Goal: Navigation & Orientation: Go to known website

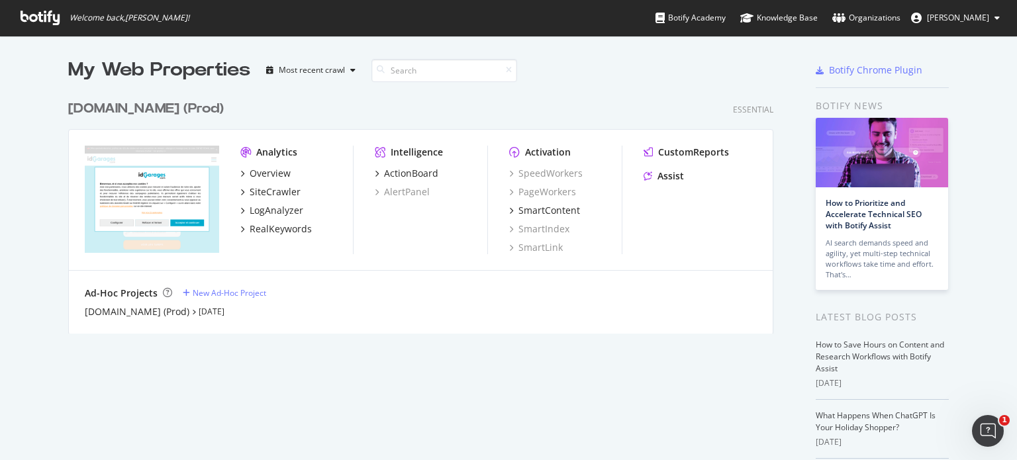
click at [935, 21] on span "[PERSON_NAME]" at bounding box center [958, 17] width 62 height 11
click at [625, 62] on div "My Web Properties Most recent crawl" at bounding box center [381, 70] width 627 height 26
click at [988, 424] on icon "Ouvrir le Messenger Intercom" at bounding box center [986, 429] width 22 height 22
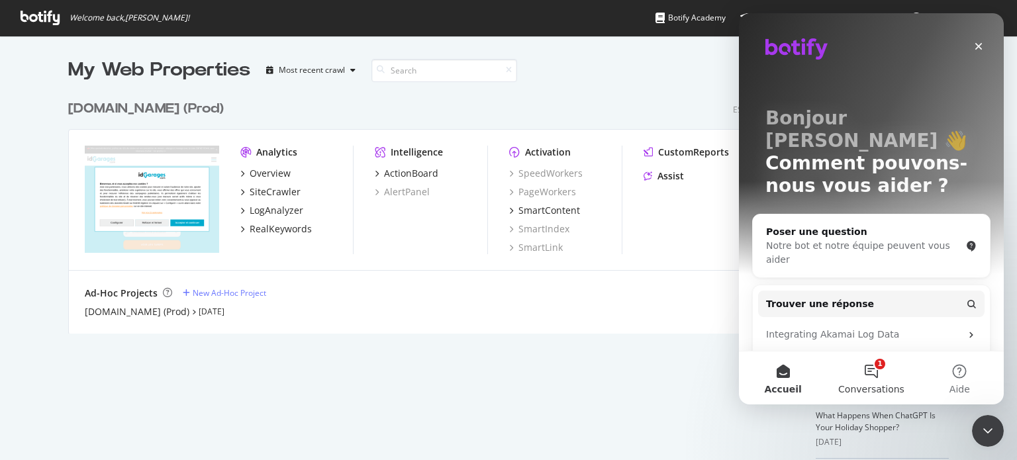
click at [877, 375] on button "1 Conversations" at bounding box center [871, 378] width 88 height 53
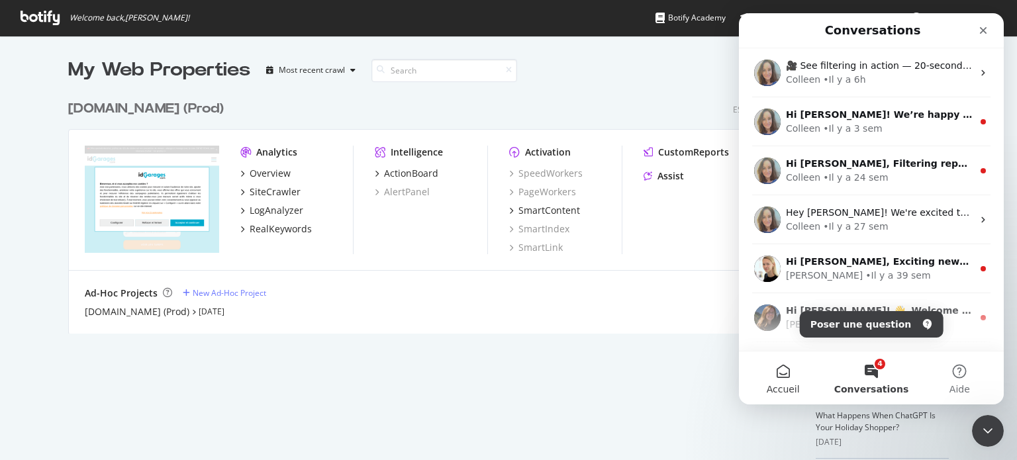
click at [775, 377] on button "Accueil" at bounding box center [783, 378] width 88 height 53
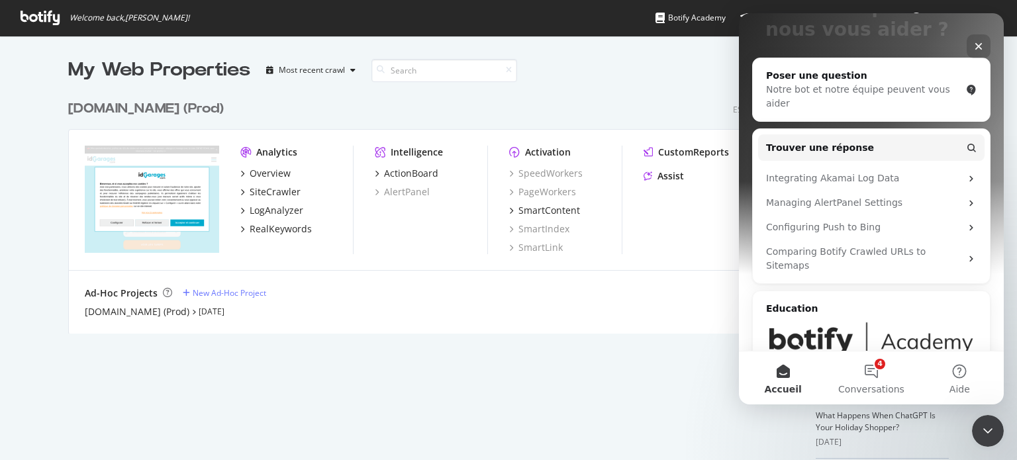
scroll to position [169, 0]
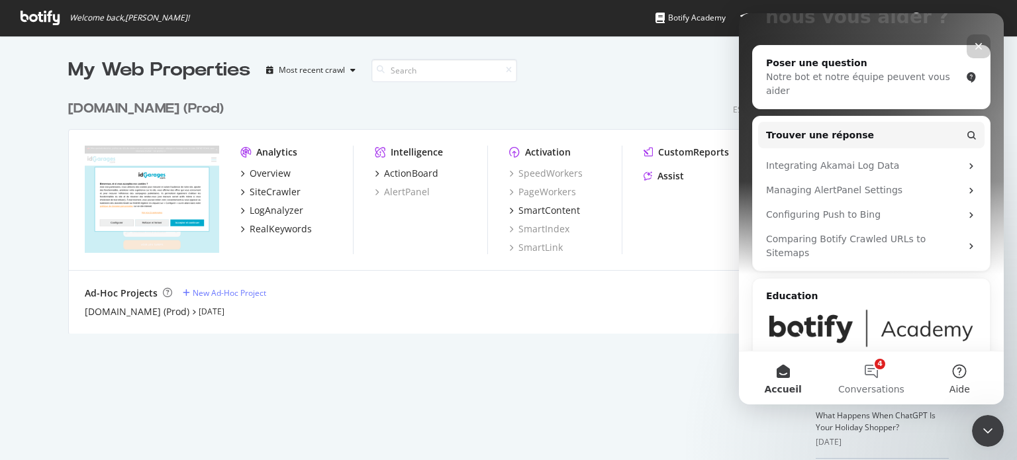
click at [954, 375] on button "Aide" at bounding box center [960, 378] width 88 height 53
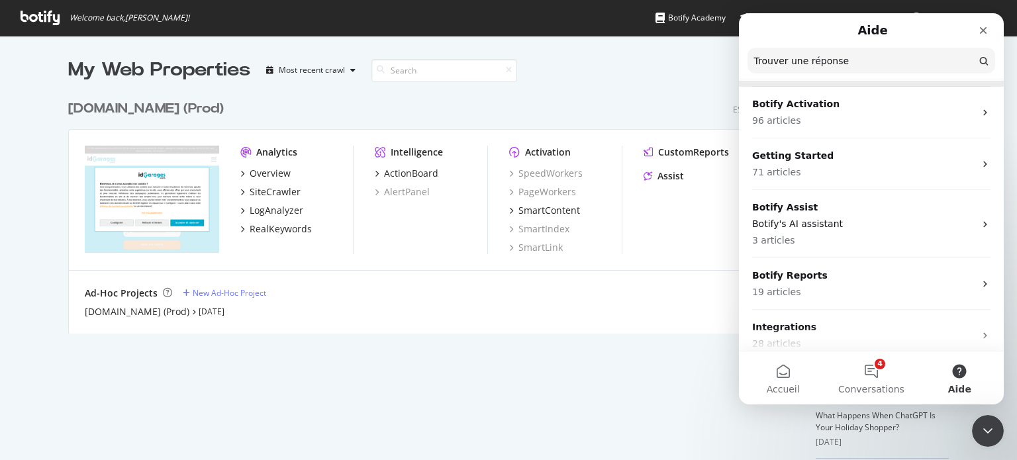
scroll to position [146, 0]
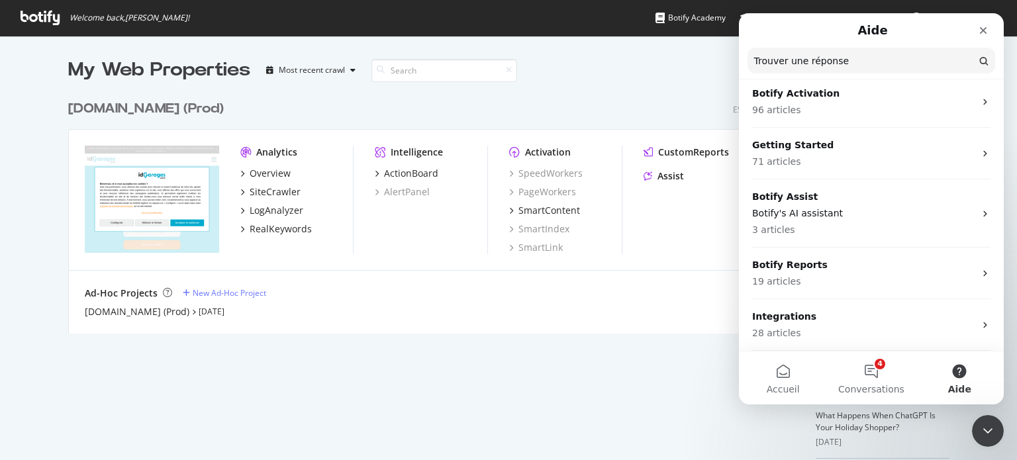
click at [603, 97] on div "idgarages.com (Prod) Essential Analytics Overview SiteCrawler LogAnalyzer RealK…" at bounding box center [426, 208] width 716 height 250
drag, startPoint x: 995, startPoint y: 430, endPoint x: 1978, endPoint y: 786, distance: 1045.6
click at [997, 431] on div "Fermer le Messenger Intercom" at bounding box center [986, 429] width 32 height 32
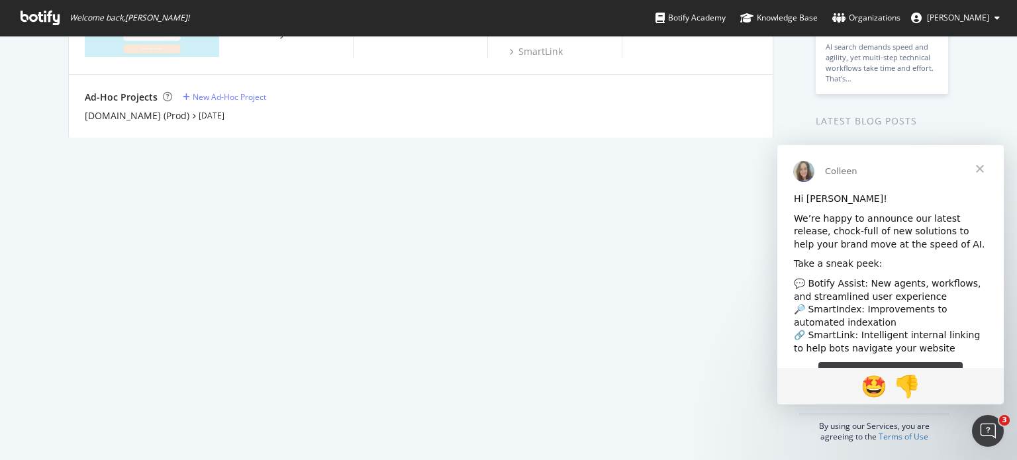
scroll to position [199, 0]
click at [979, 168] on span "Fermer" at bounding box center [980, 169] width 48 height 48
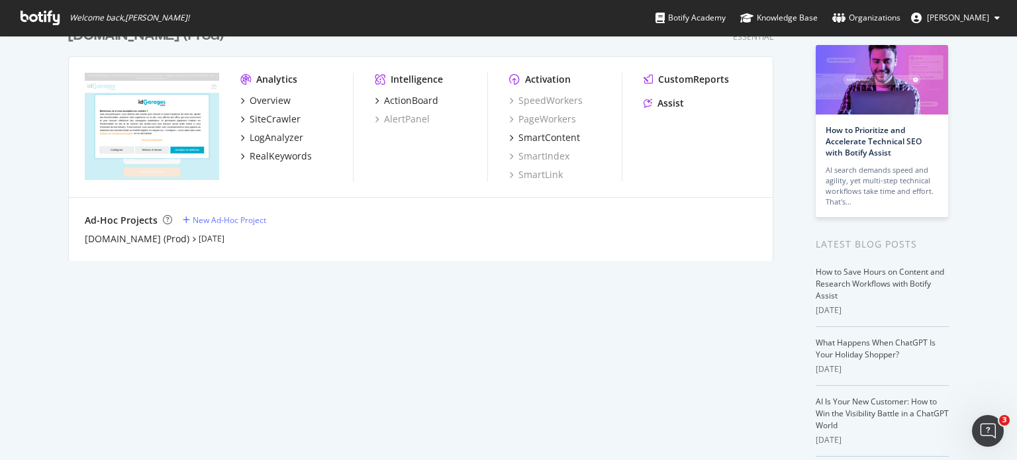
scroll to position [0, 0]
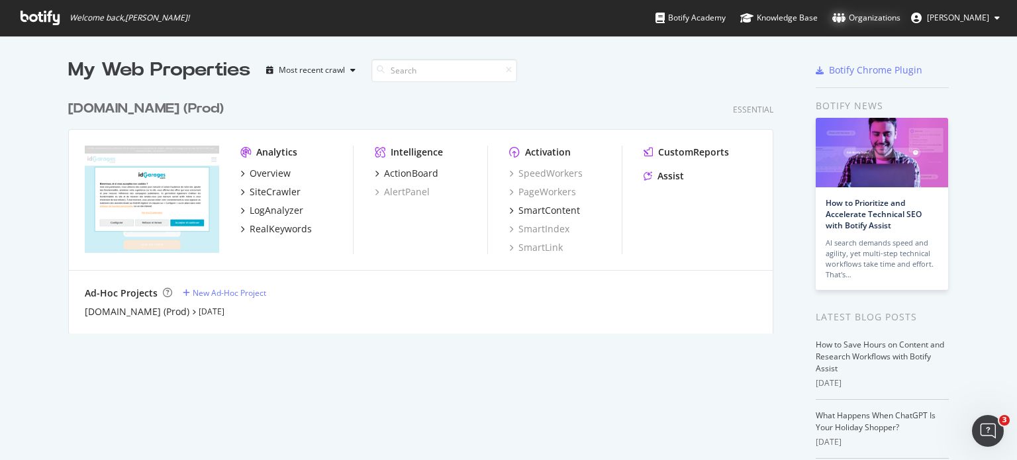
click at [841, 18] on icon at bounding box center [838, 18] width 13 height 11
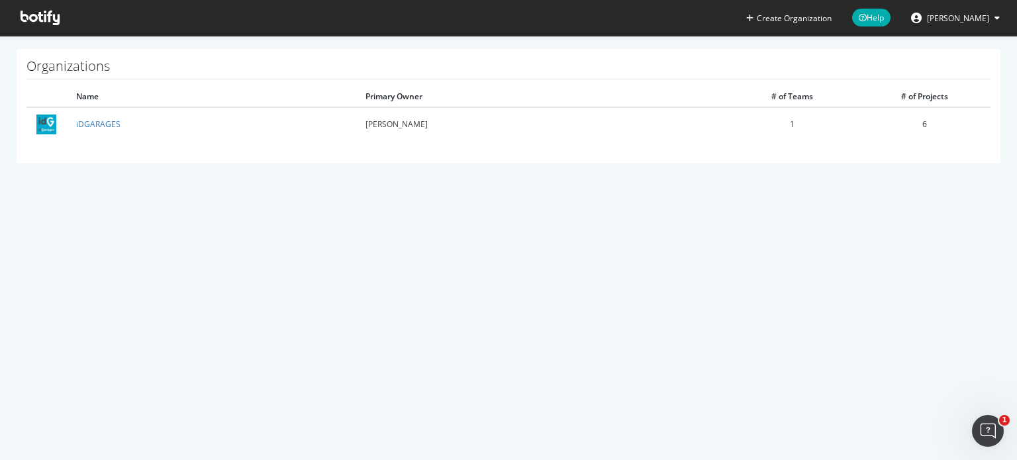
click at [1001, 9] on button "[PERSON_NAME]" at bounding box center [956, 17] width 110 height 21
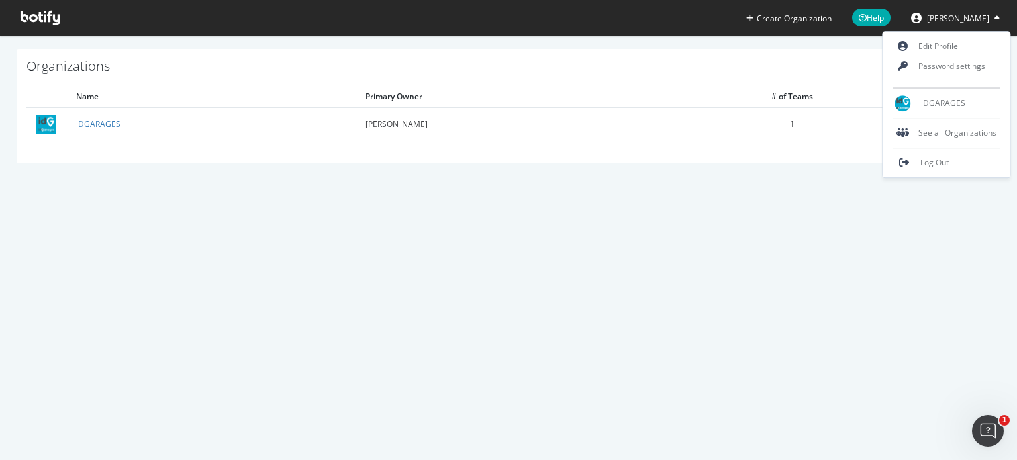
click at [40, 18] on icon at bounding box center [40, 18] width 39 height 15
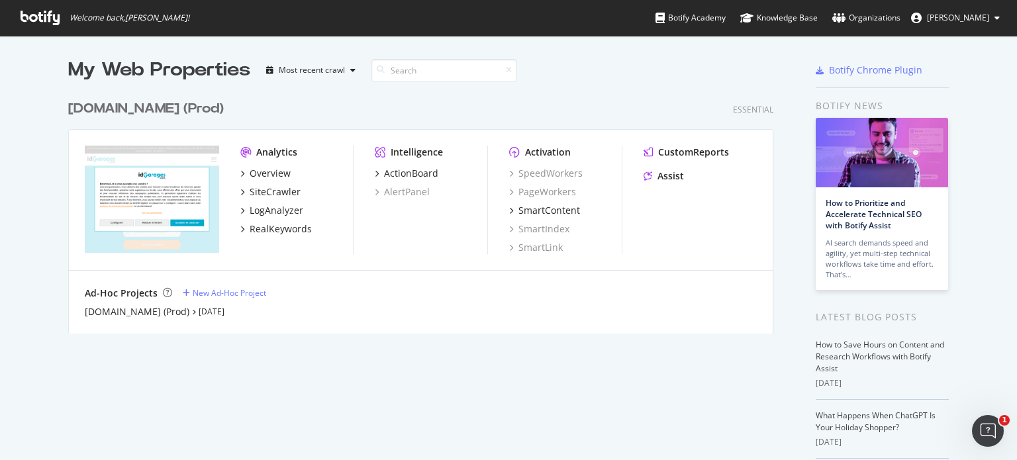
click at [940, 21] on span "[PERSON_NAME]" at bounding box center [958, 17] width 62 height 11
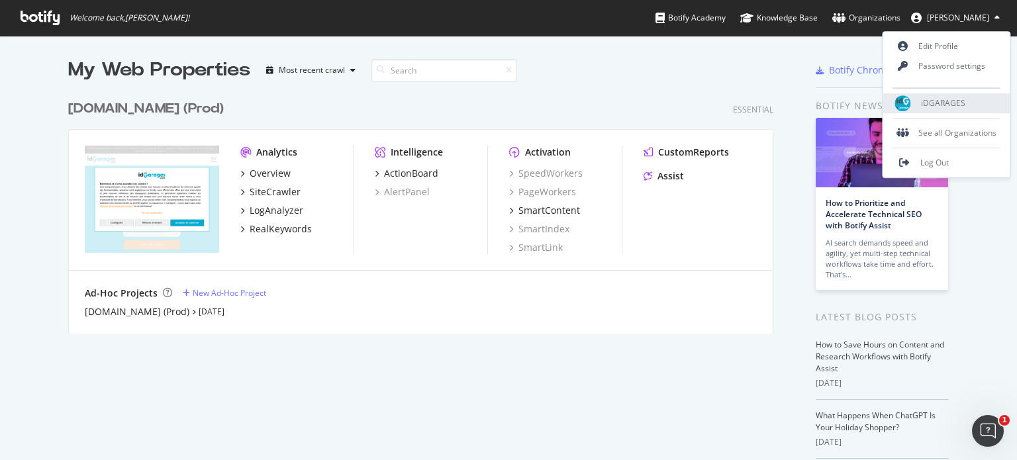
click at [946, 97] on div "iDGARAGES" at bounding box center [946, 103] width 127 height 20
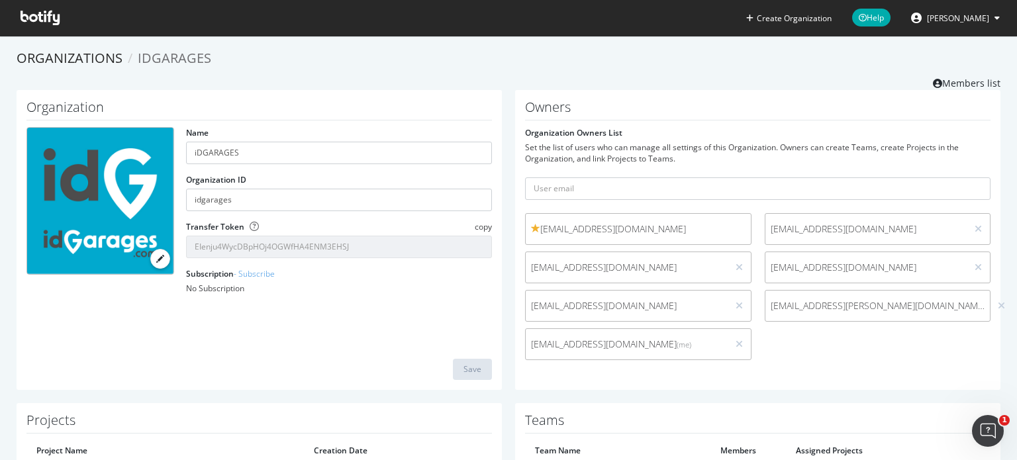
click at [30, 28] on span at bounding box center [40, 18] width 60 height 36
click at [34, 19] on icon at bounding box center [40, 18] width 39 height 15
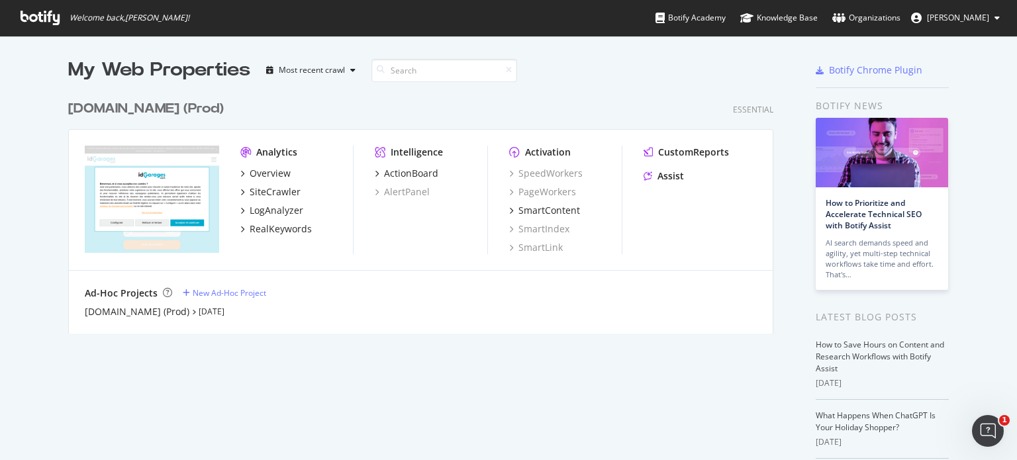
scroll to position [450, 997]
click at [682, 78] on div "My Web Properties Most recent crawl" at bounding box center [381, 70] width 627 height 26
click at [876, 74] on div "Botify Chrome Plugin" at bounding box center [875, 70] width 93 height 13
